Goal: Transaction & Acquisition: Purchase product/service

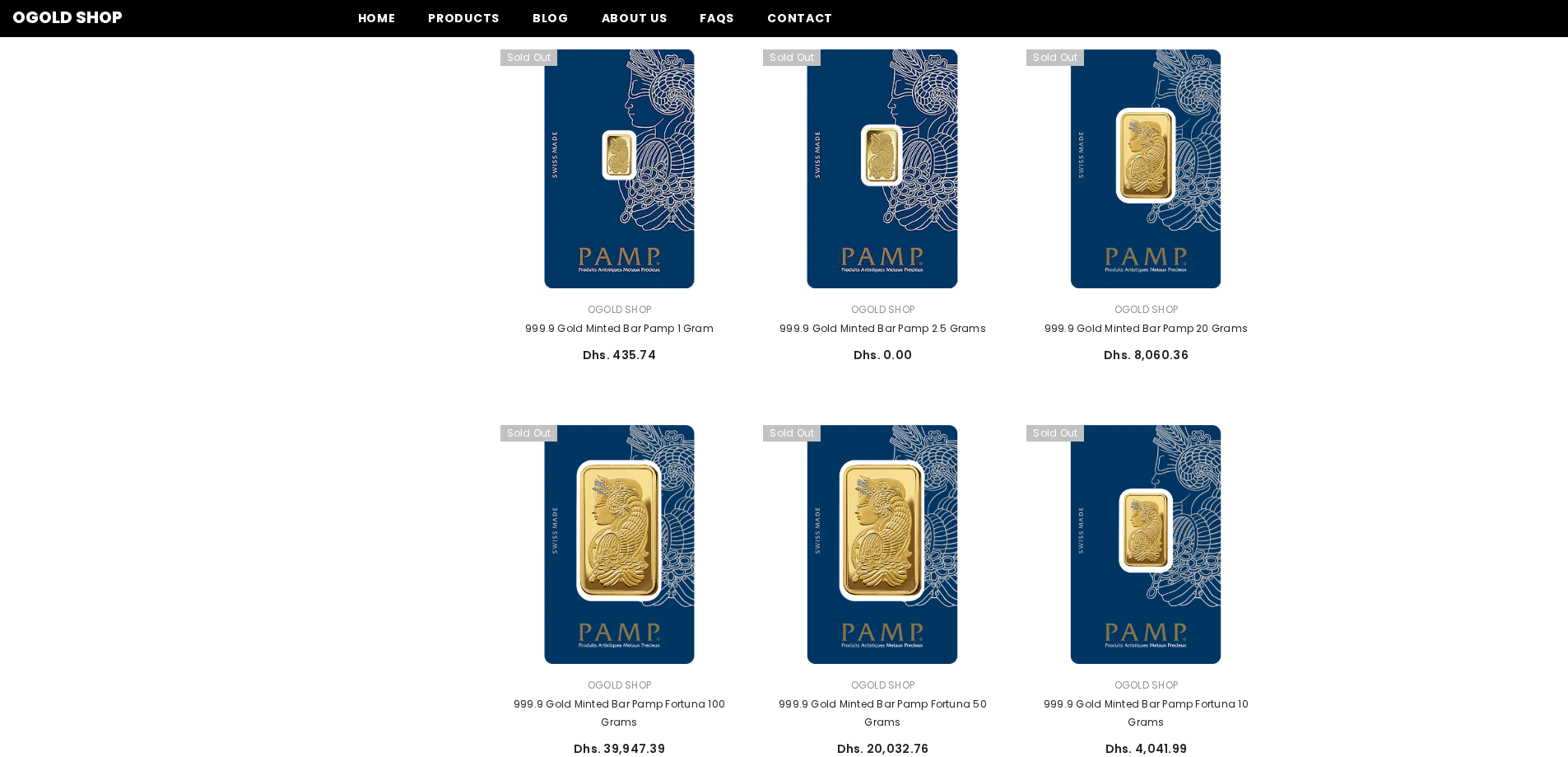
scroll to position [1070, 0]
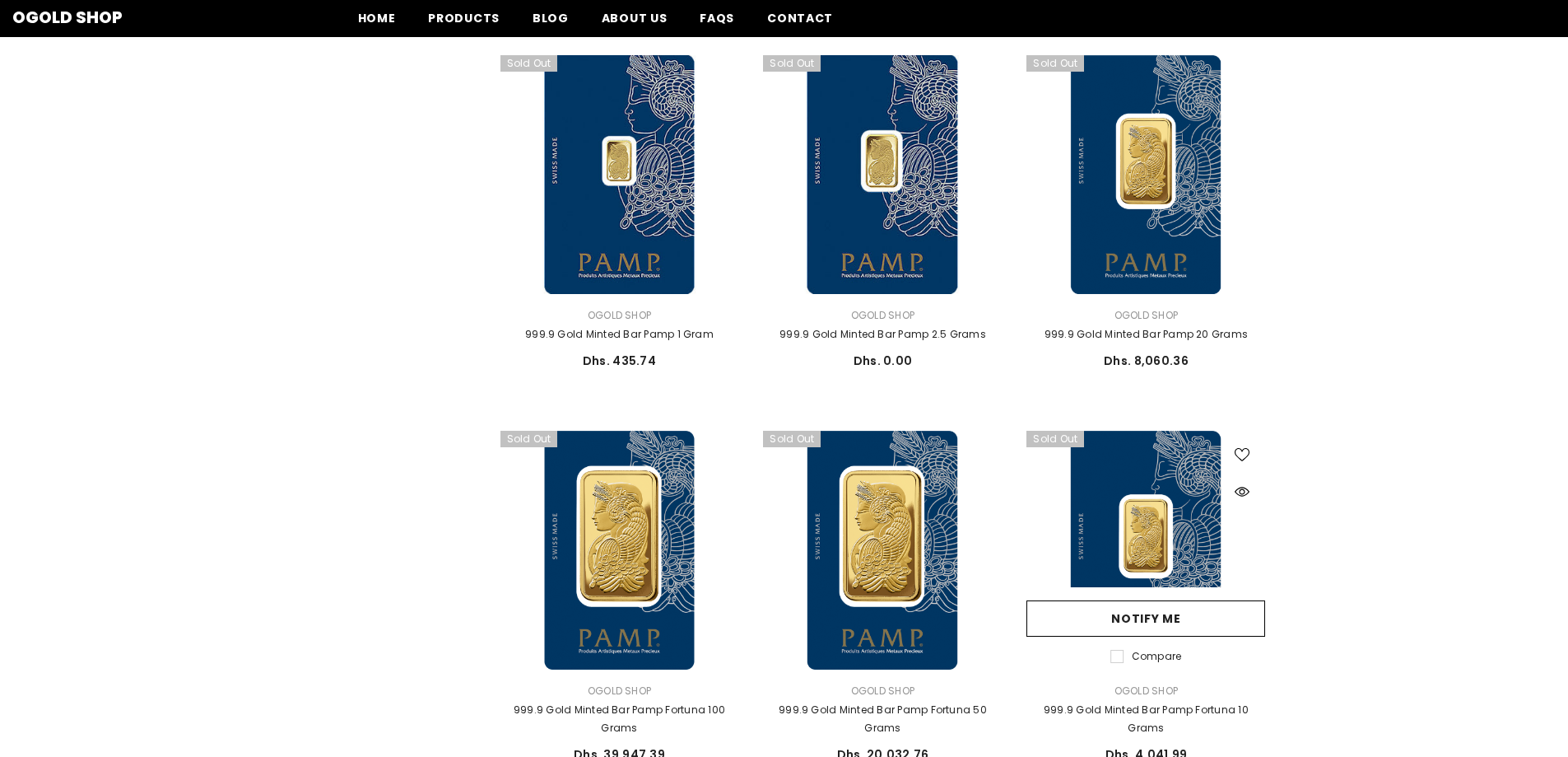
click at [1159, 518] on link at bounding box center [1146, 550] width 239 height 239
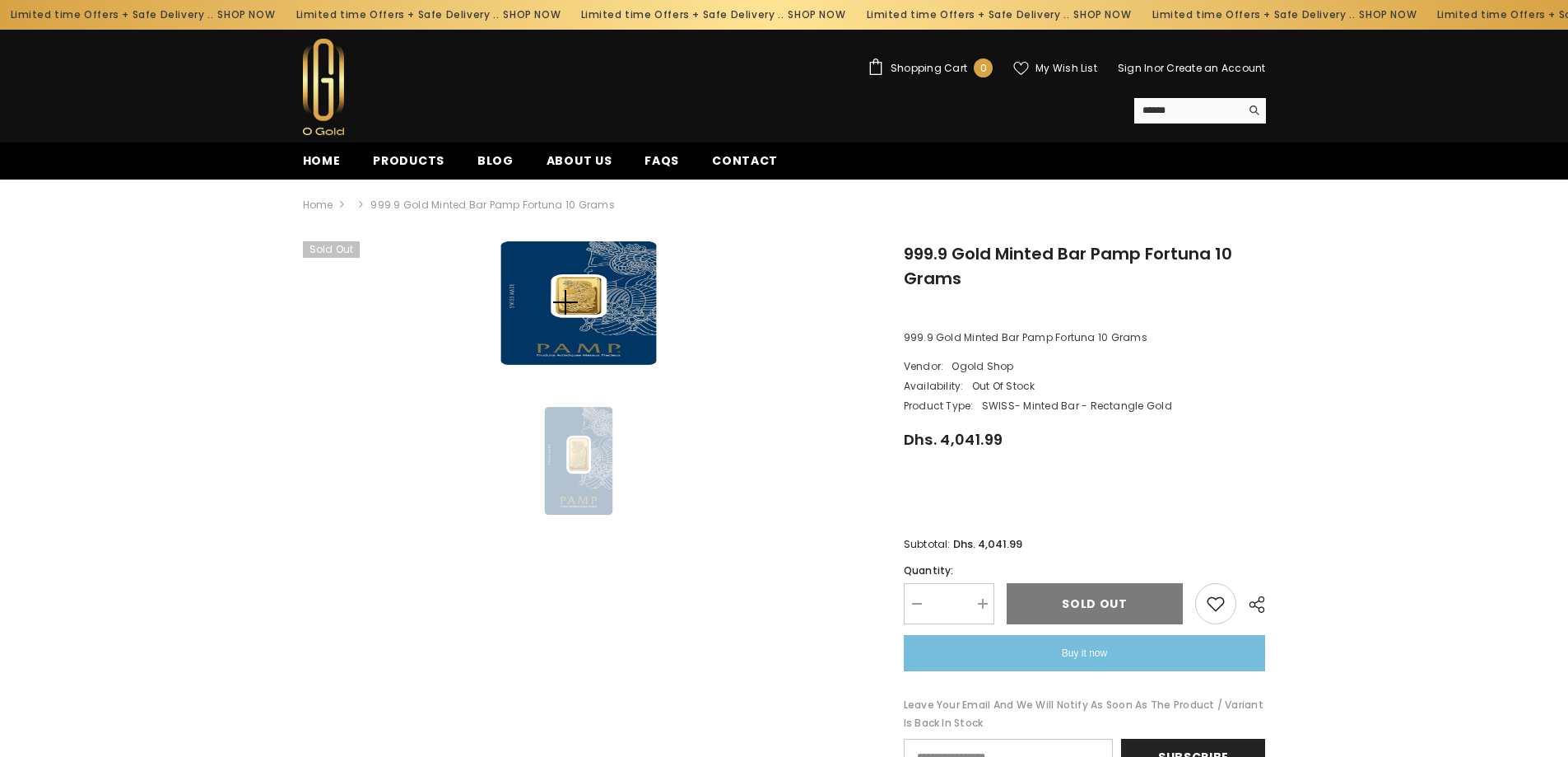
click at [561, 297] on img at bounding box center [578, 303] width 247 height 124
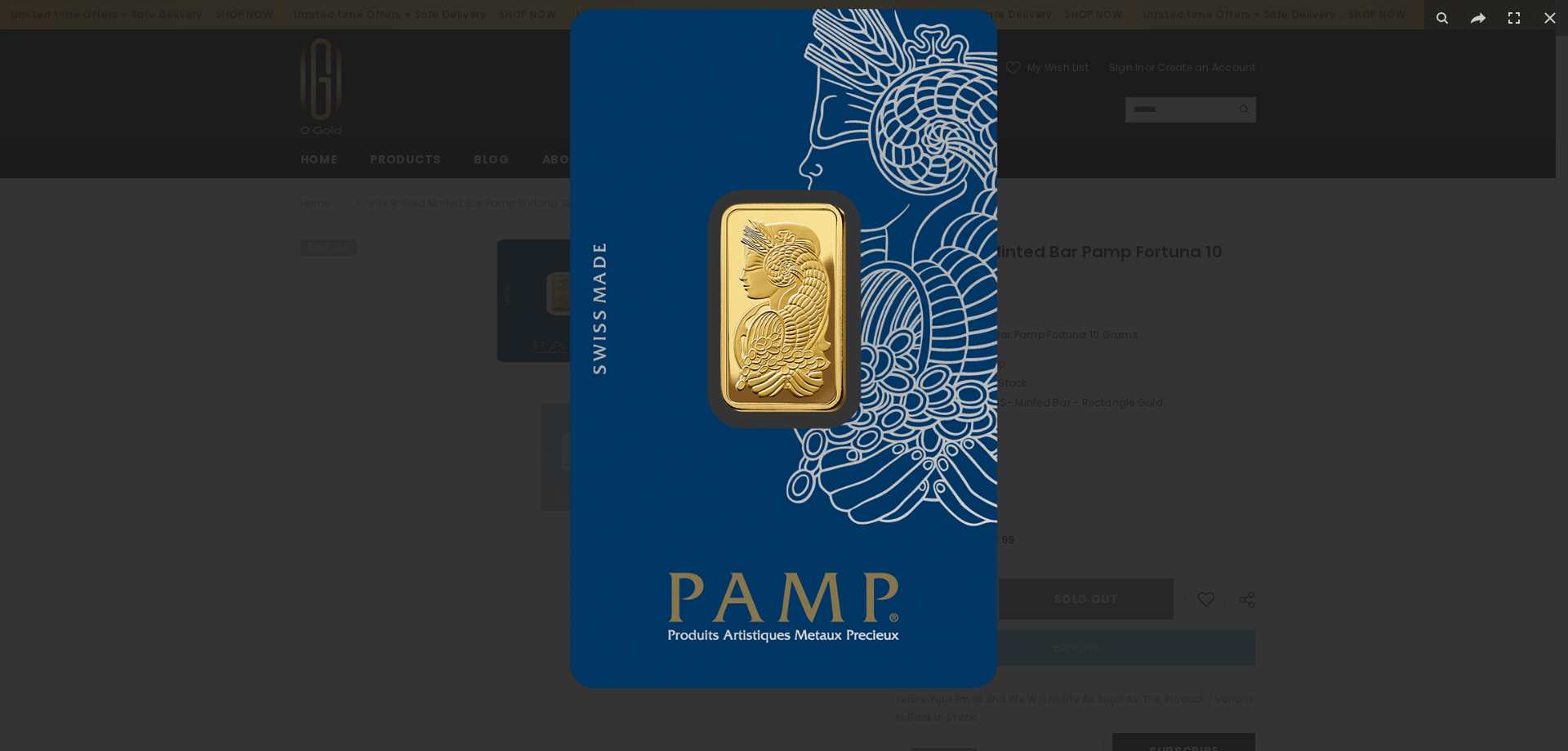
drag, startPoint x: 794, startPoint y: 186, endPoint x: 839, endPoint y: 174, distance: 46.6
click at [839, 174] on img at bounding box center [784, 348] width 678 height 679
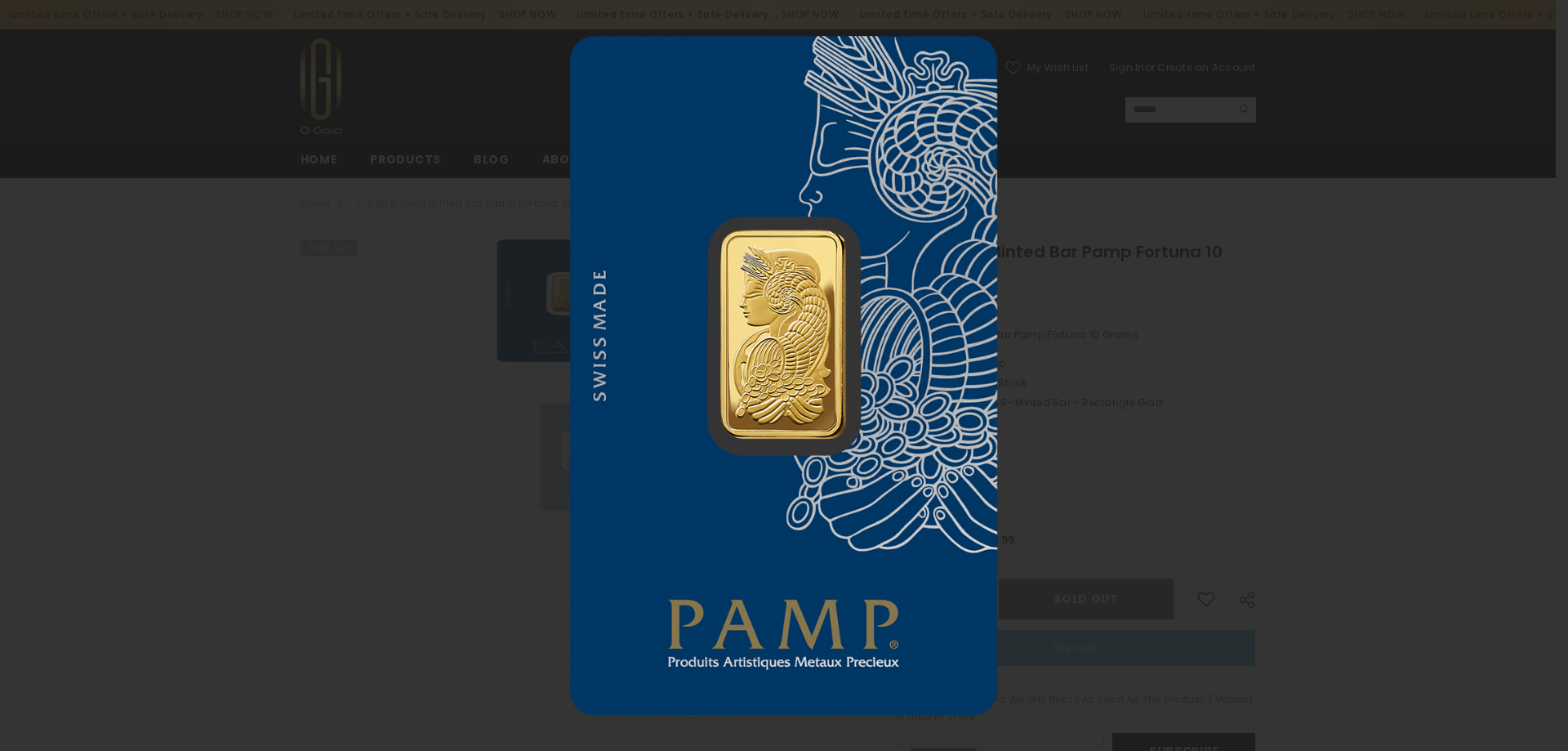
click at [823, 360] on img at bounding box center [784, 376] width 678 height 679
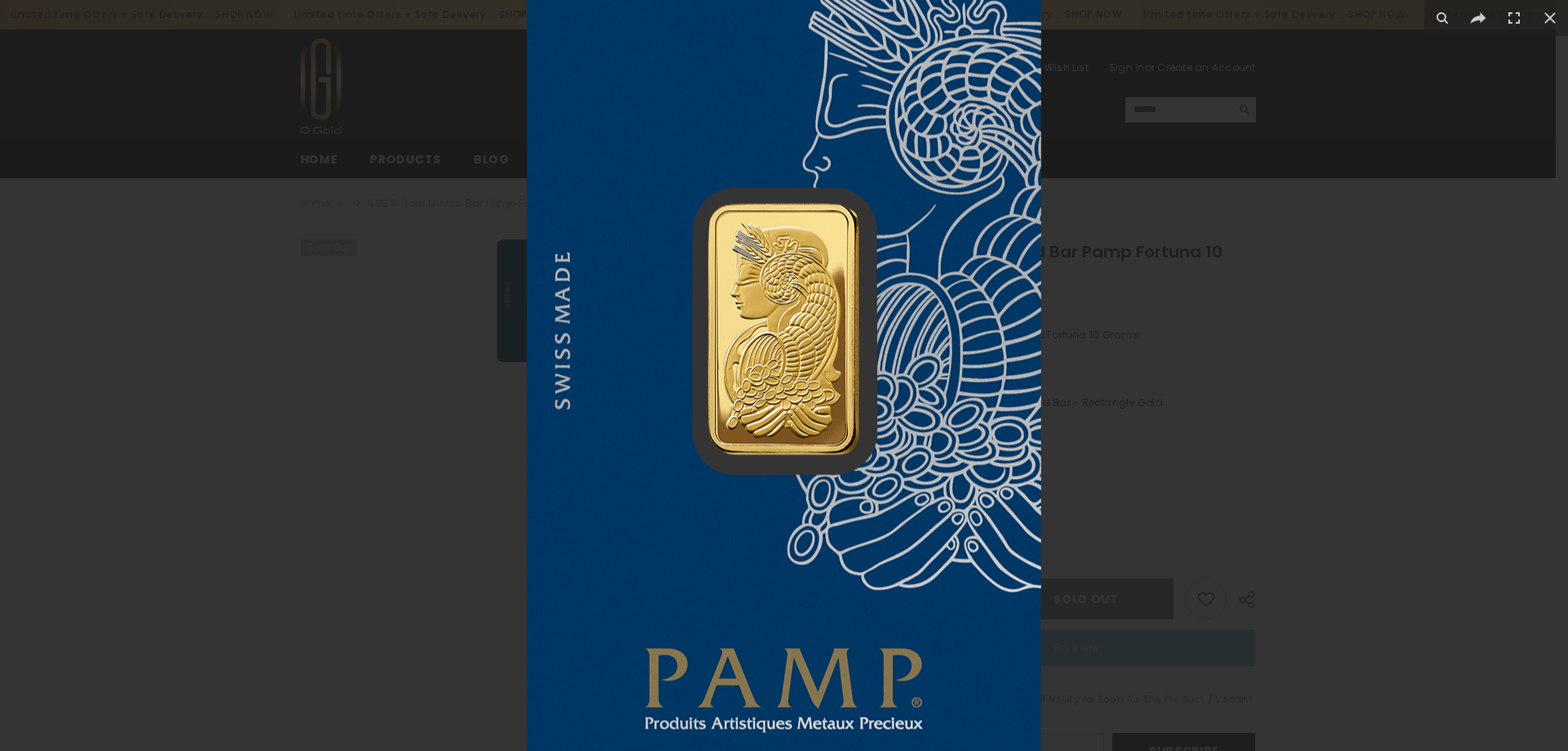
click at [823, 360] on img at bounding box center [784, 378] width 817 height 817
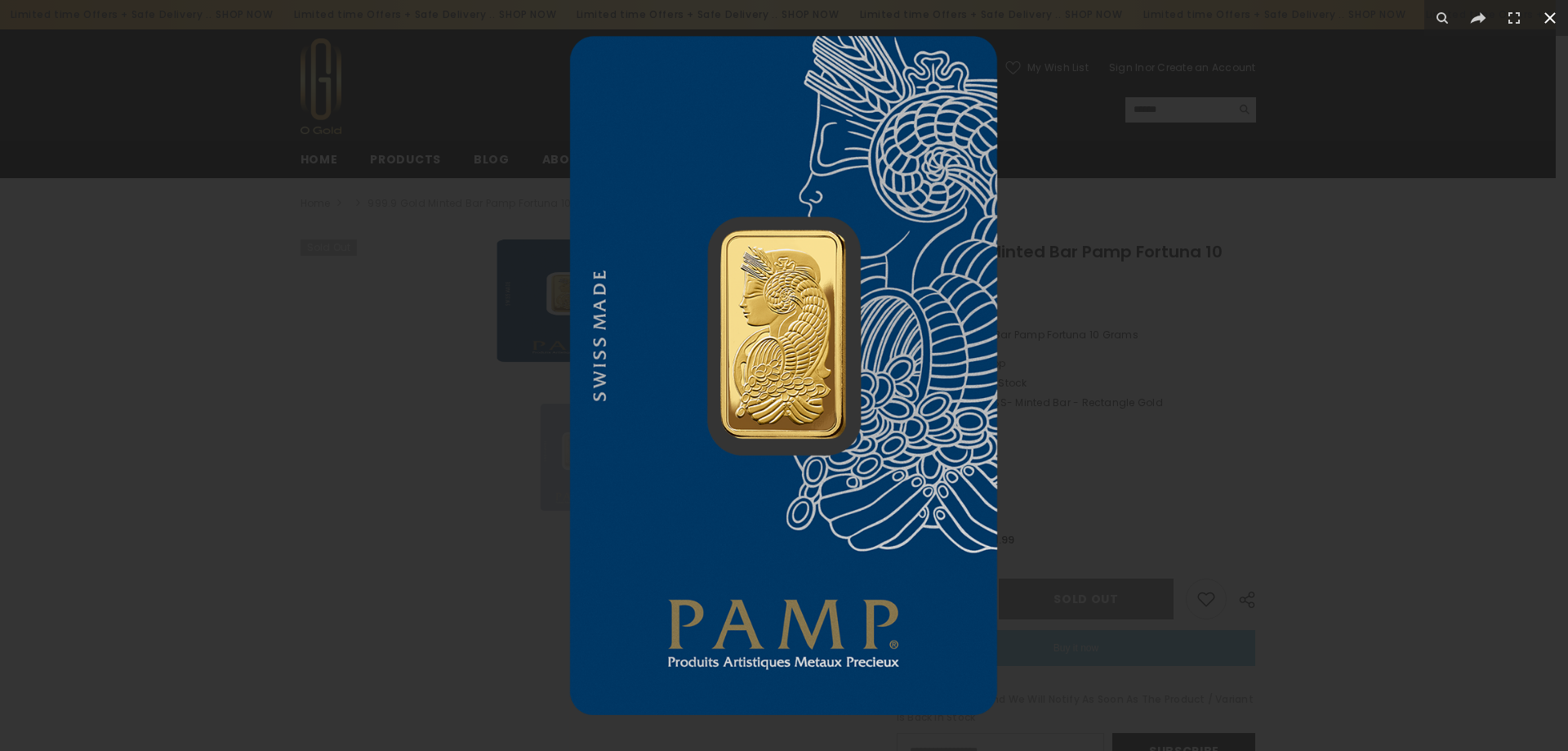
click at [1549, 16] on icon at bounding box center [1550, 18] width 11 height 11
